Goal: Navigation & Orientation: Understand site structure

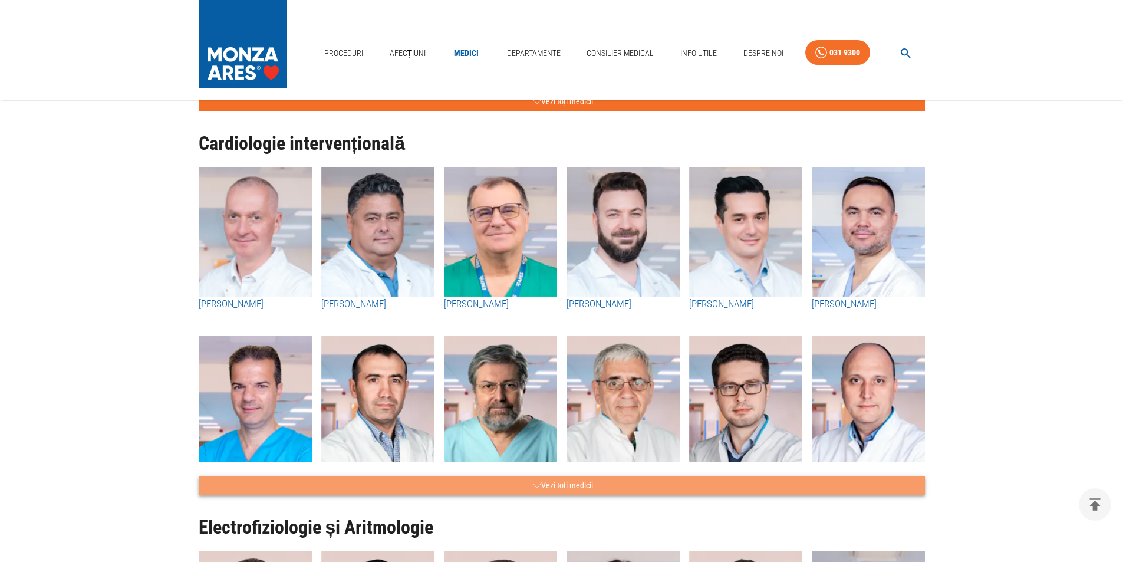
click at [565, 484] on button "Vezi toți medicii" at bounding box center [562, 485] width 727 height 19
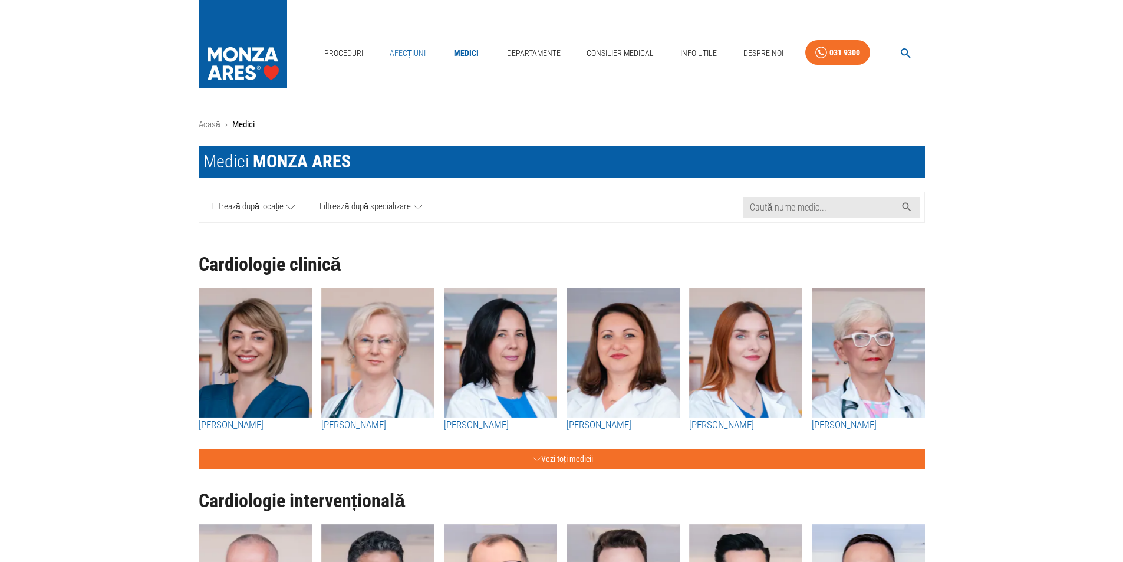
click at [415, 51] on link "Afecțiuni" at bounding box center [408, 53] width 46 height 24
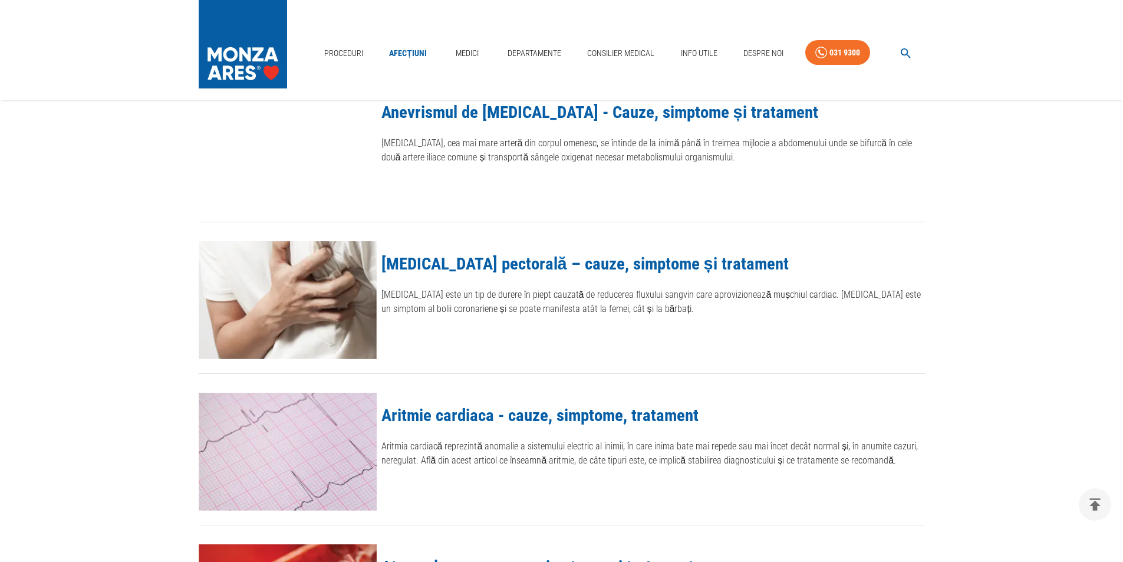
scroll to position [604, 0]
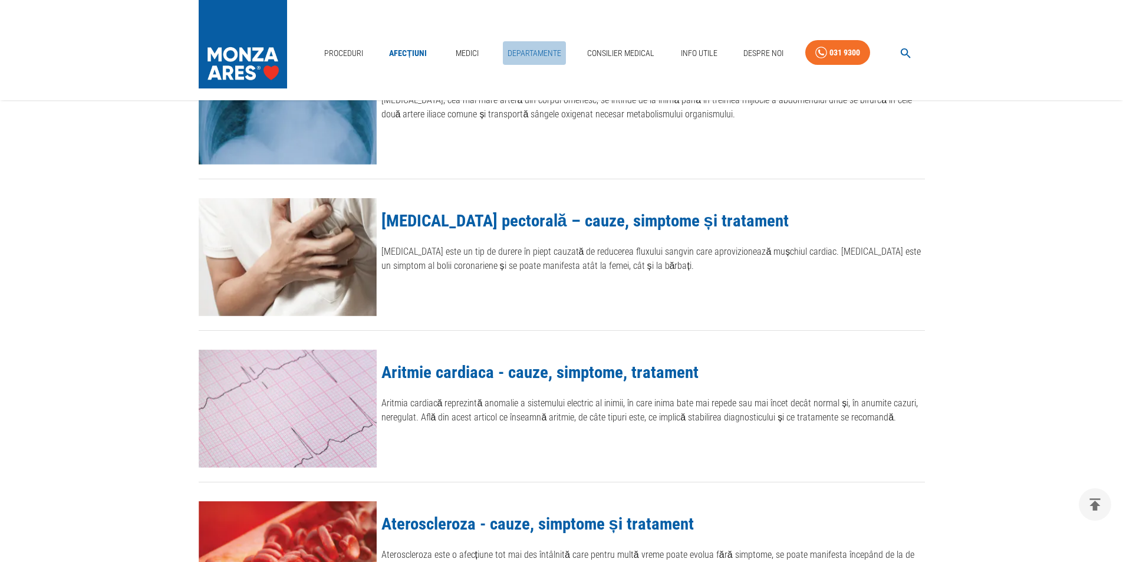
click at [531, 54] on link "Departamente" at bounding box center [534, 53] width 63 height 24
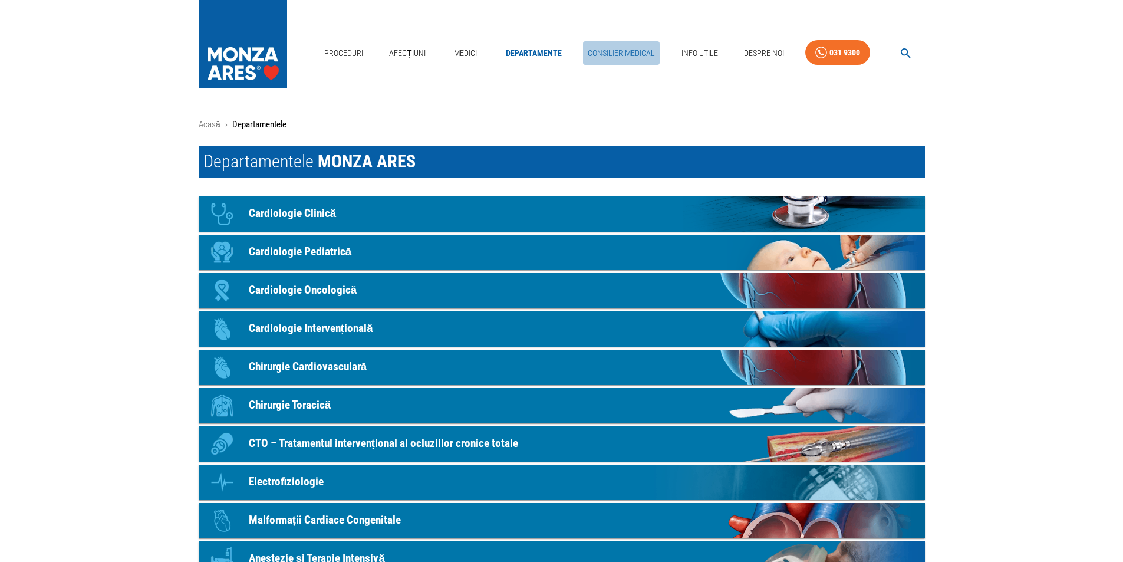
click at [617, 56] on link "Consilier Medical" at bounding box center [621, 53] width 77 height 24
